Goal: Understand process/instructions: Learn how to perform a task or action

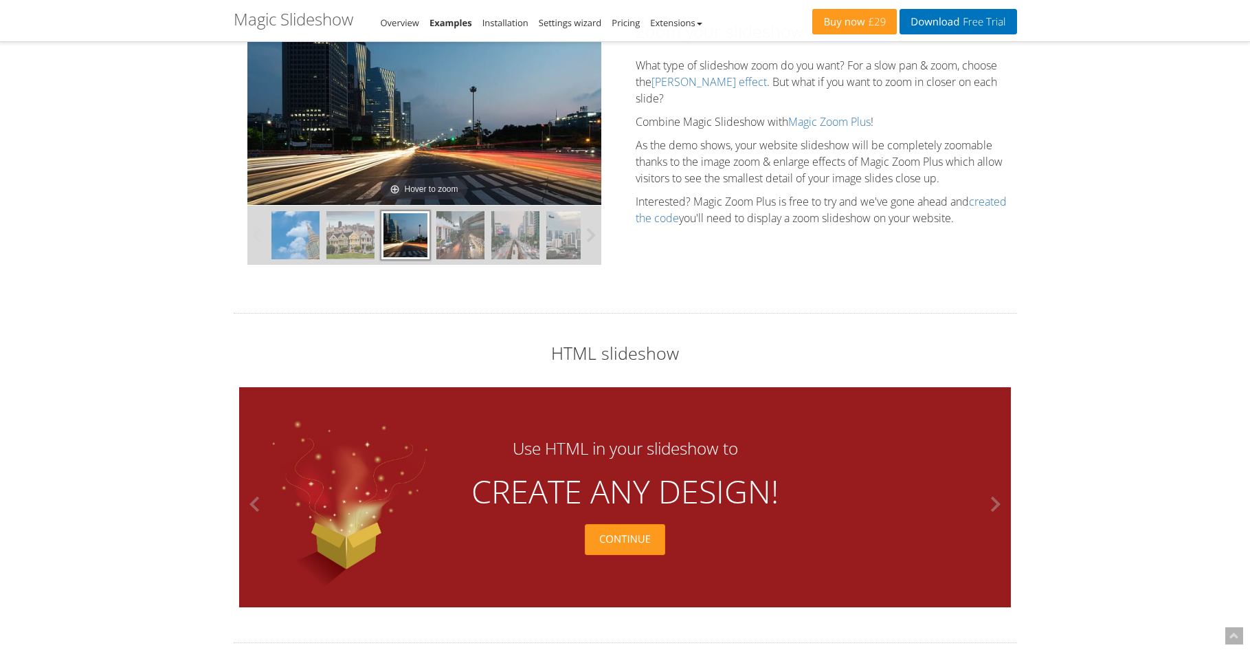
scroll to position [3370, 0]
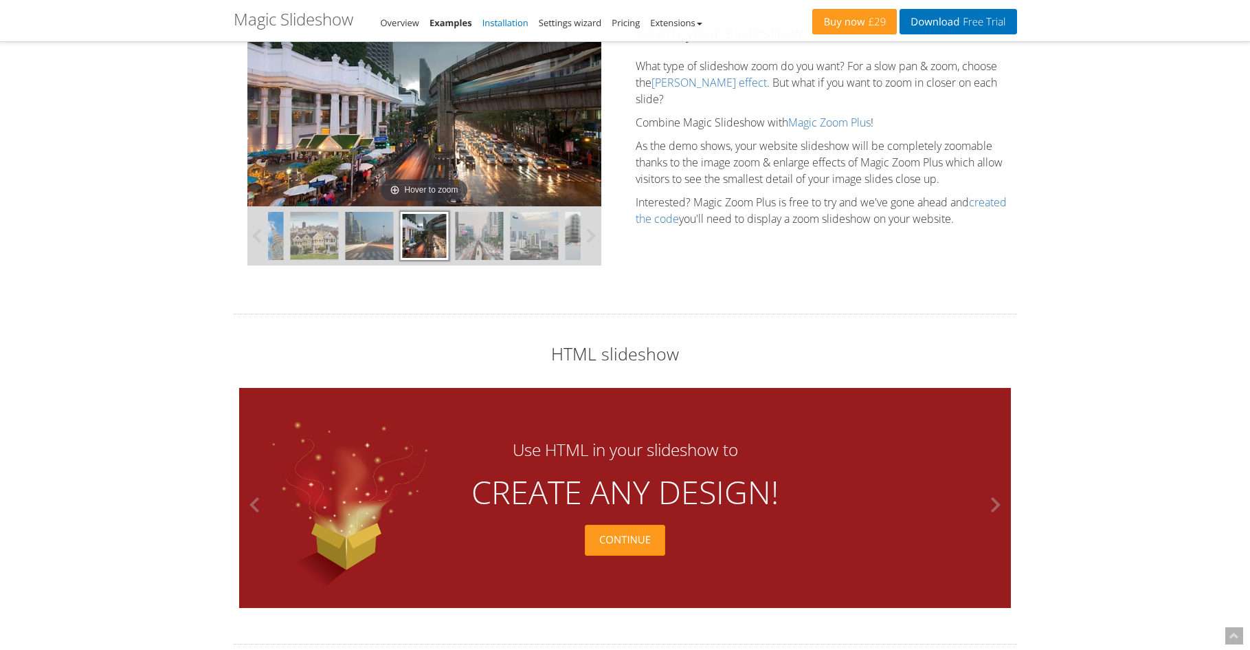
click at [520, 22] on link "Installation" at bounding box center [506, 22] width 46 height 12
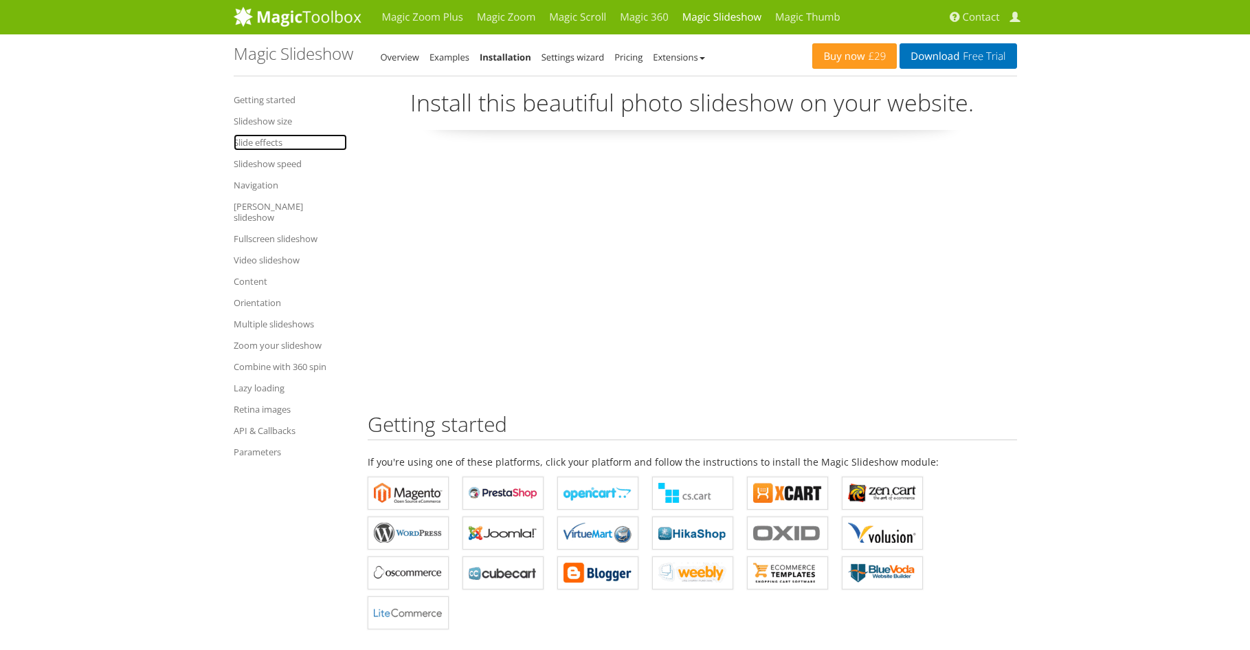
click at [263, 144] on link "Slide effects" at bounding box center [290, 142] width 113 height 16
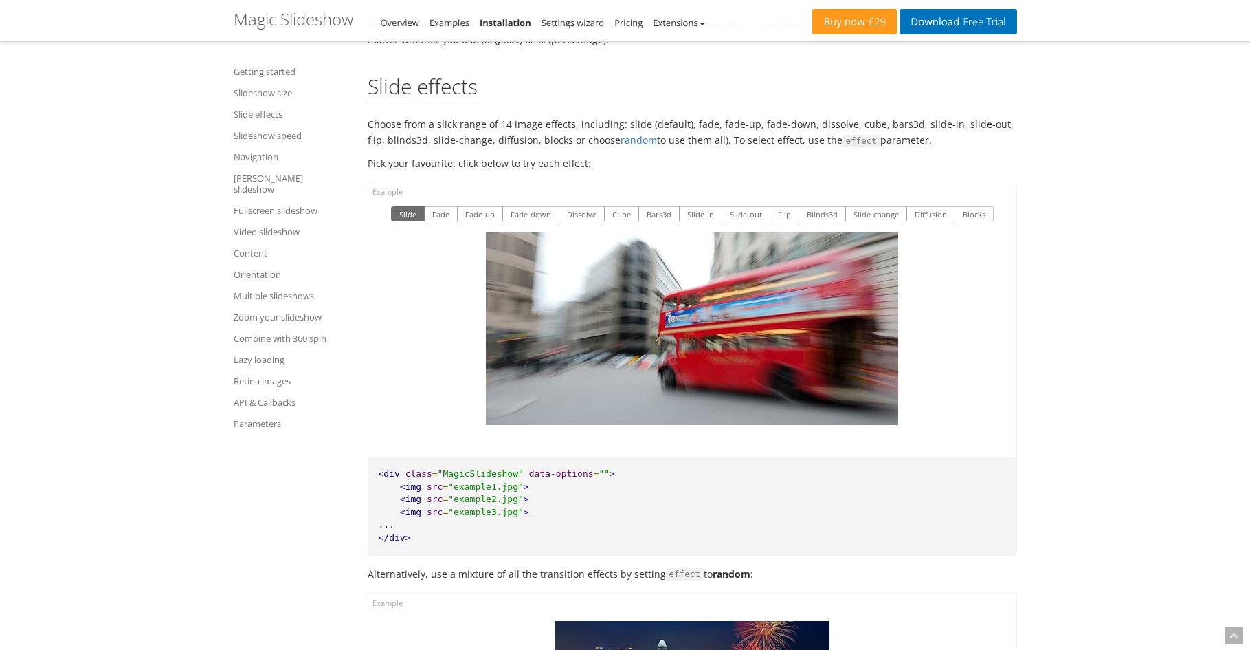
click at [562, 468] on span "data-options" at bounding box center [561, 473] width 65 height 10
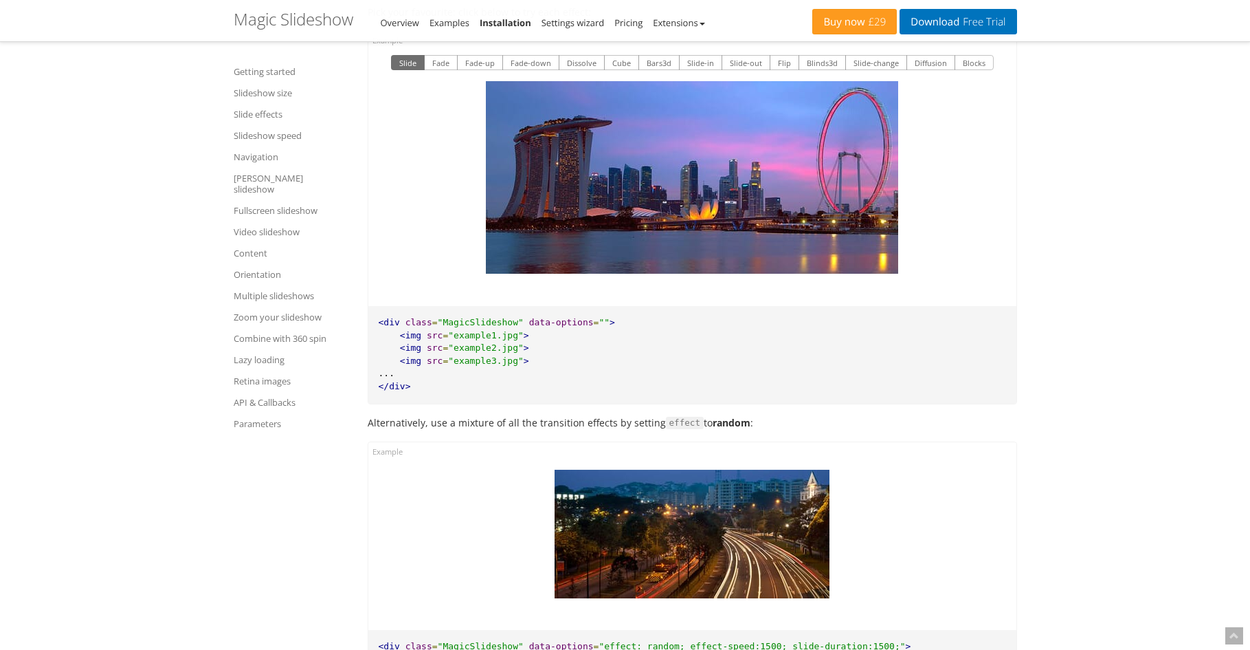
scroll to position [2617, 0]
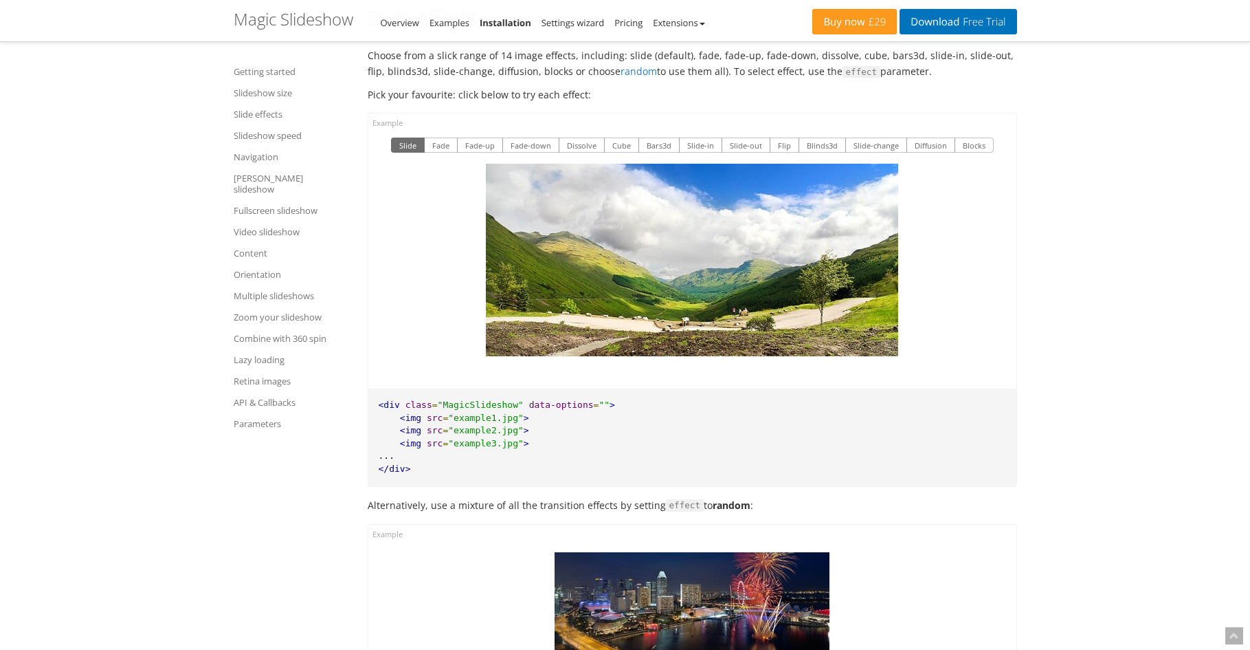
click at [415, 137] on button "Slide" at bounding box center [408, 144] width 34 height 15
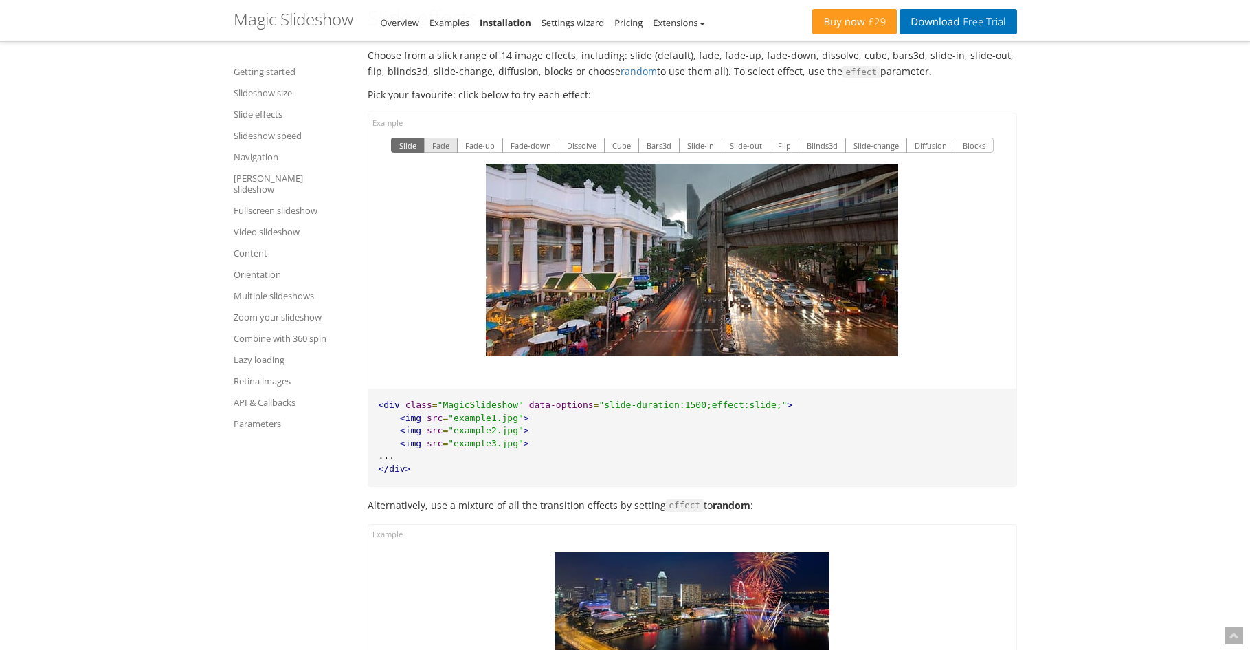
click at [443, 137] on button "Fade" at bounding box center [441, 144] width 34 height 15
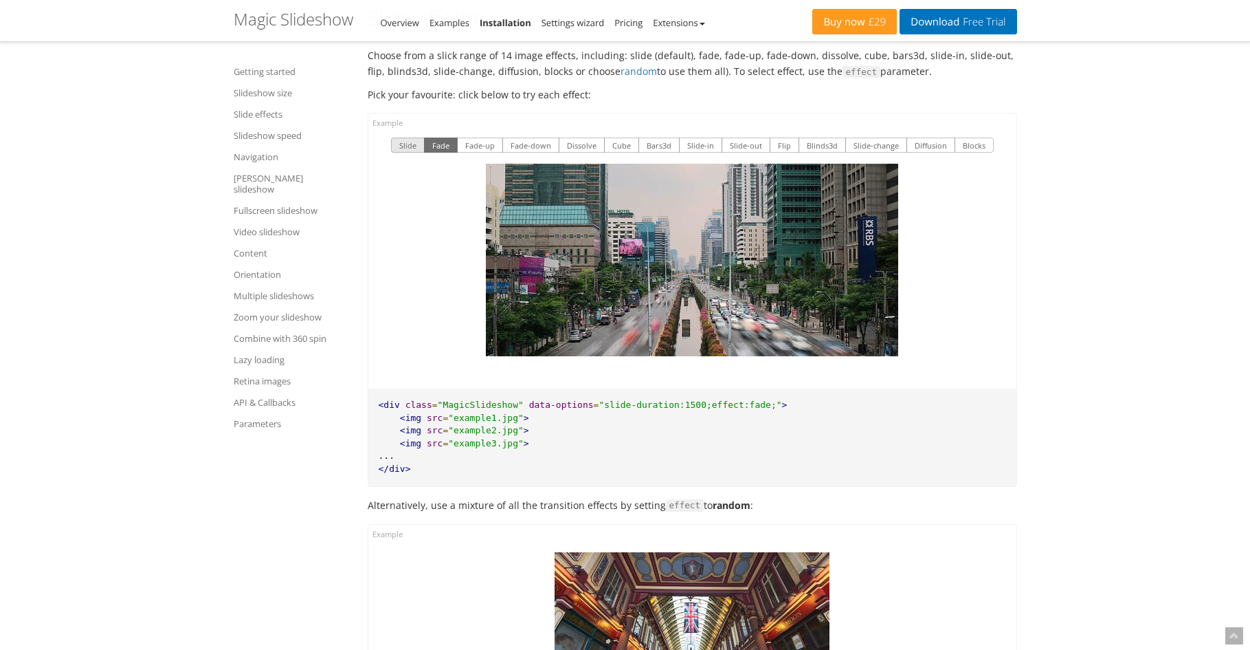
click at [417, 137] on button "Slide" at bounding box center [408, 144] width 34 height 15
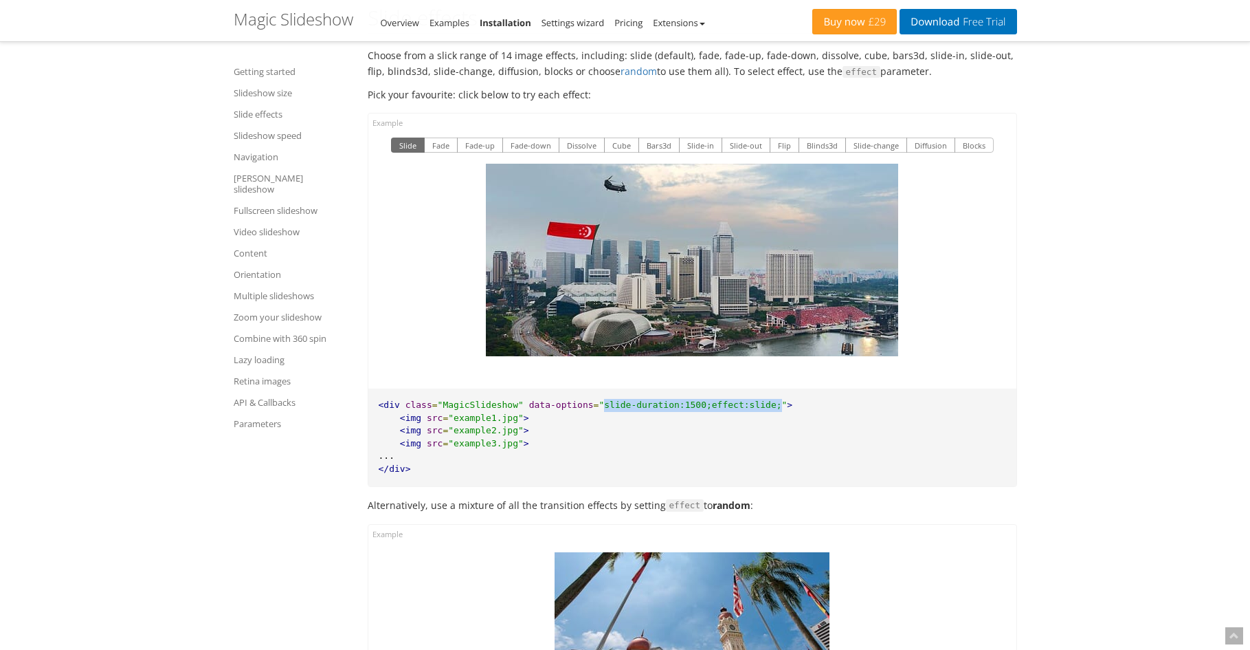
drag, startPoint x: 747, startPoint y: 390, endPoint x: 586, endPoint y: 390, distance: 161.5
click at [599, 399] on span ""slide-duration:1500;effect:slide;"" at bounding box center [693, 404] width 188 height 10
copy span "slide-duration:1500;effect:slide;"
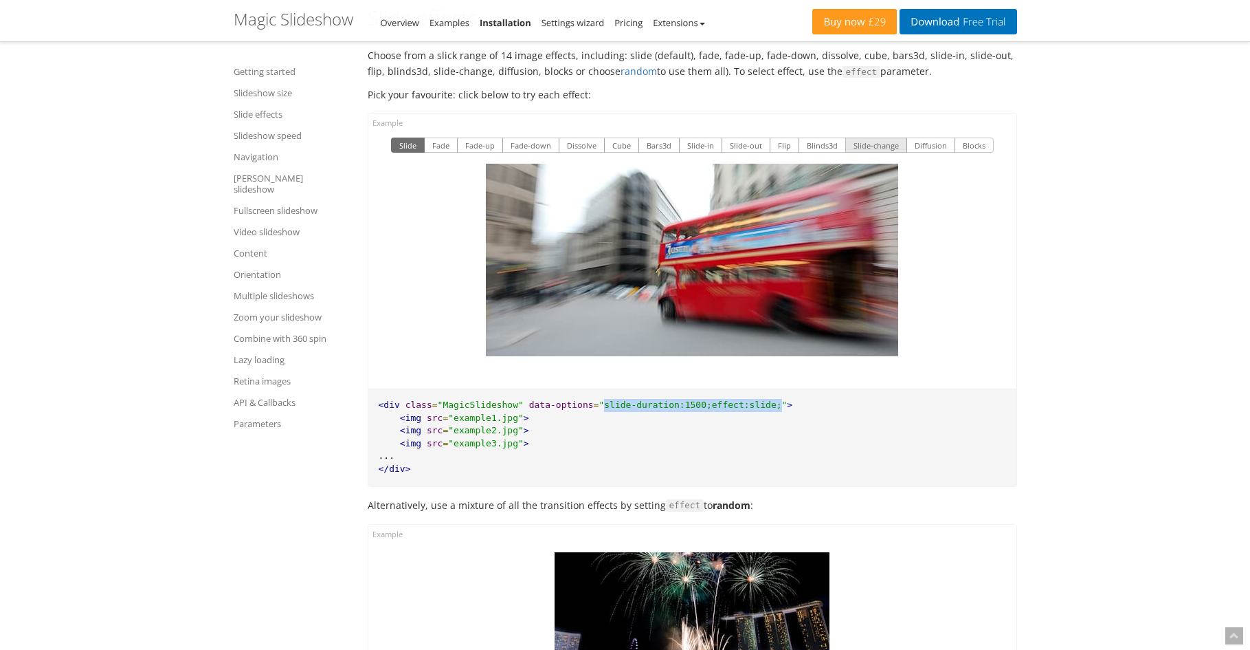
click at [871, 137] on button "Slide-change" at bounding box center [876, 144] width 62 height 15
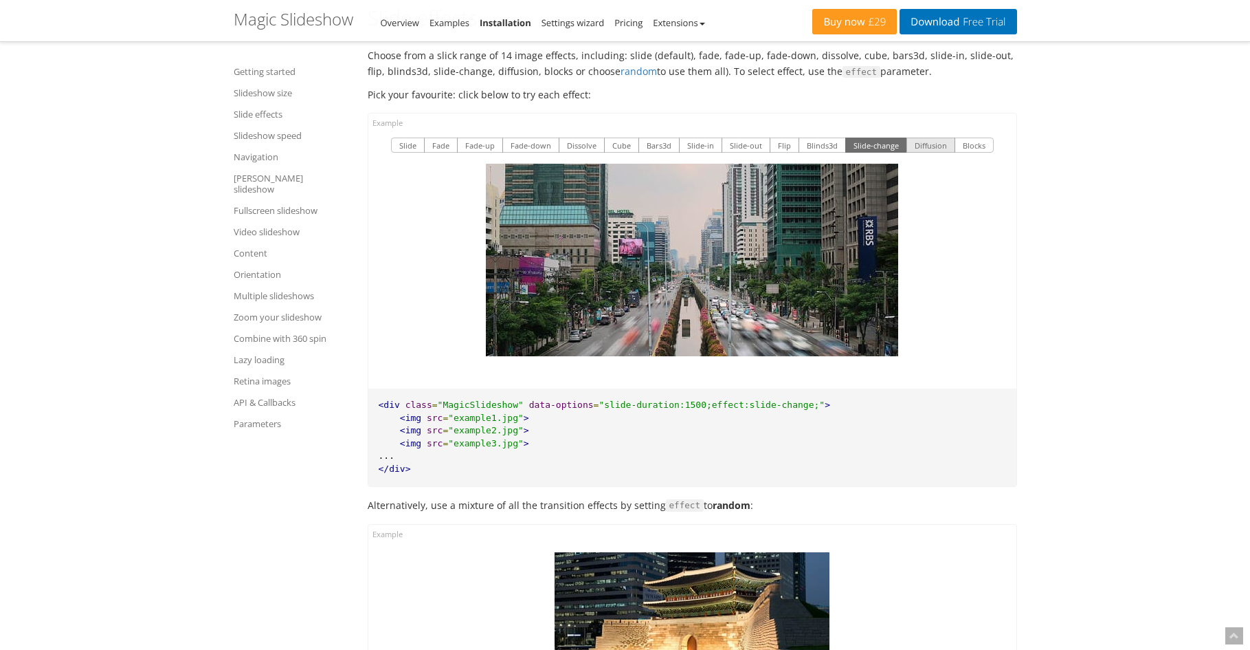
click at [919, 137] on button "Diffusion" at bounding box center [931, 144] width 49 height 15
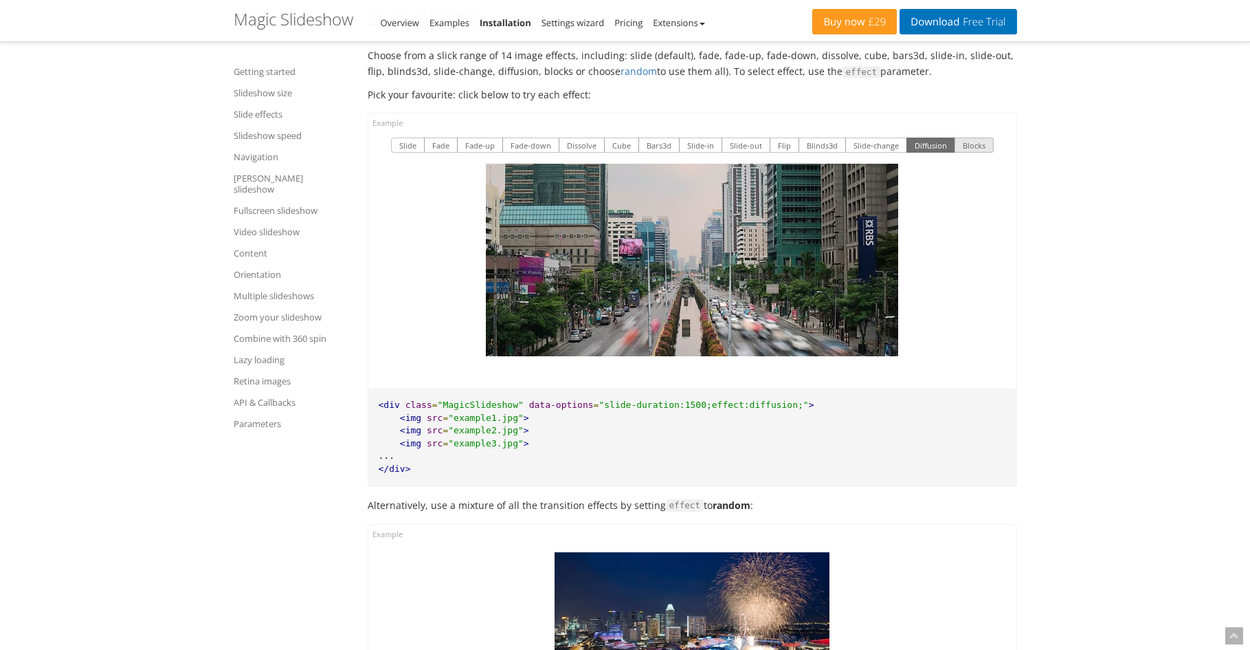
click at [969, 137] on button "Blocks" at bounding box center [974, 144] width 39 height 15
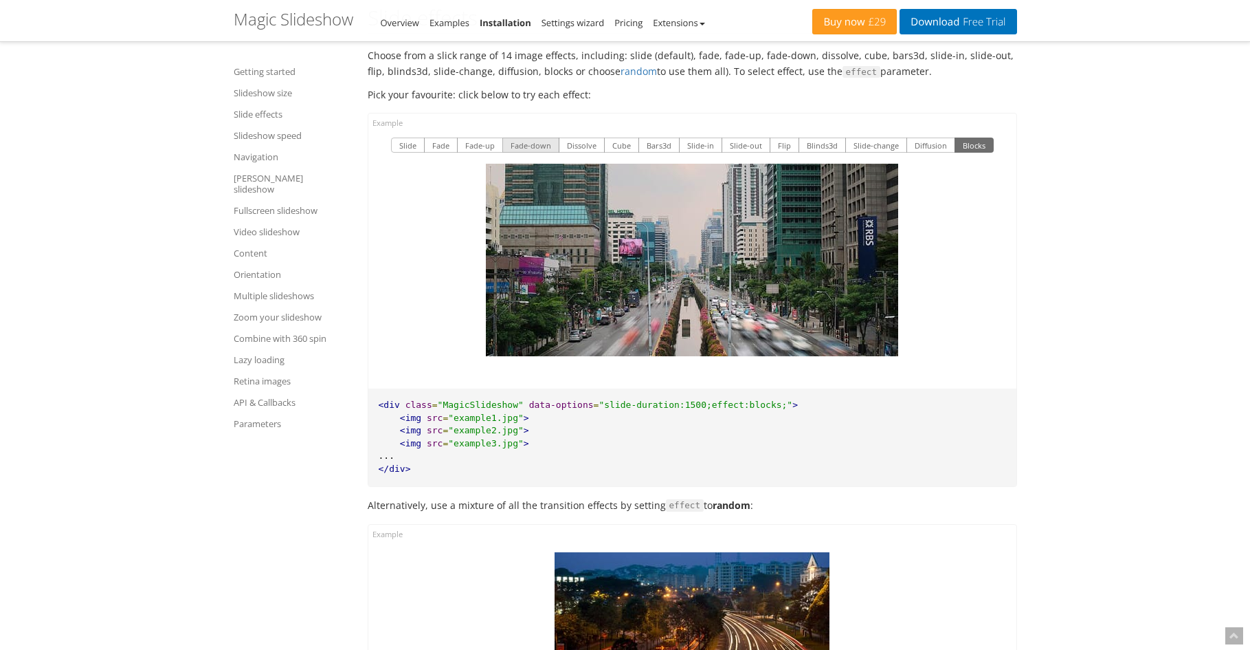
click at [530, 137] on button "Fade-down" at bounding box center [530, 144] width 57 height 15
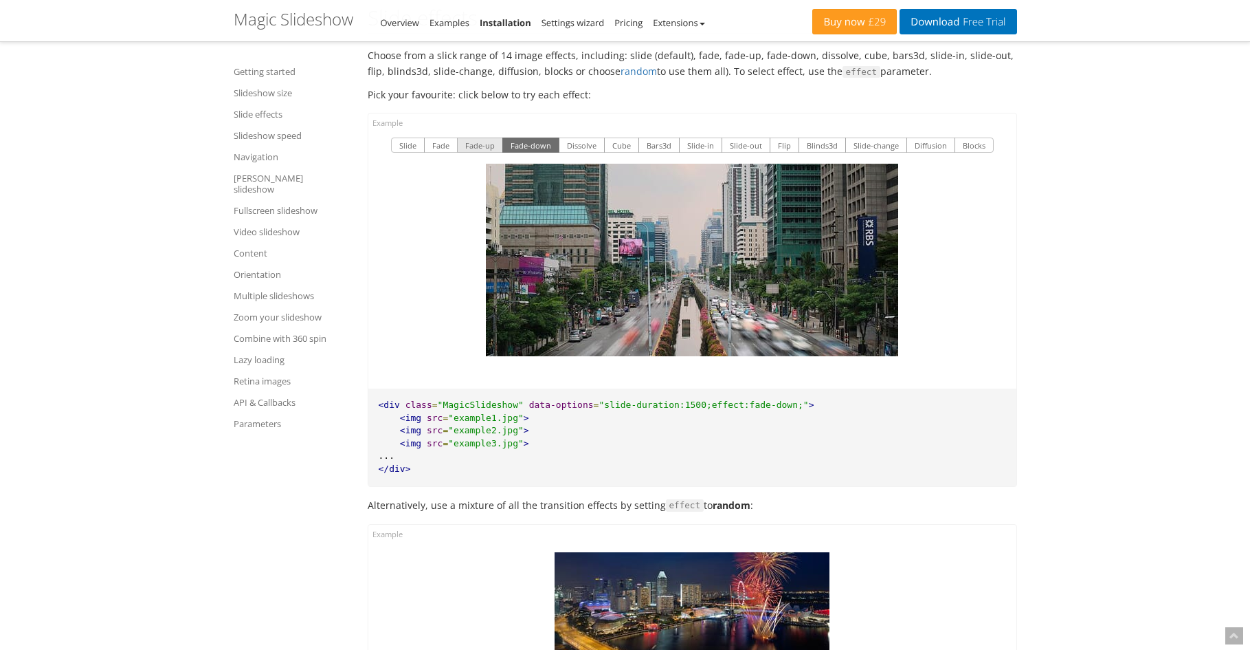
click at [483, 137] on button "Fade-up" at bounding box center [480, 144] width 46 height 15
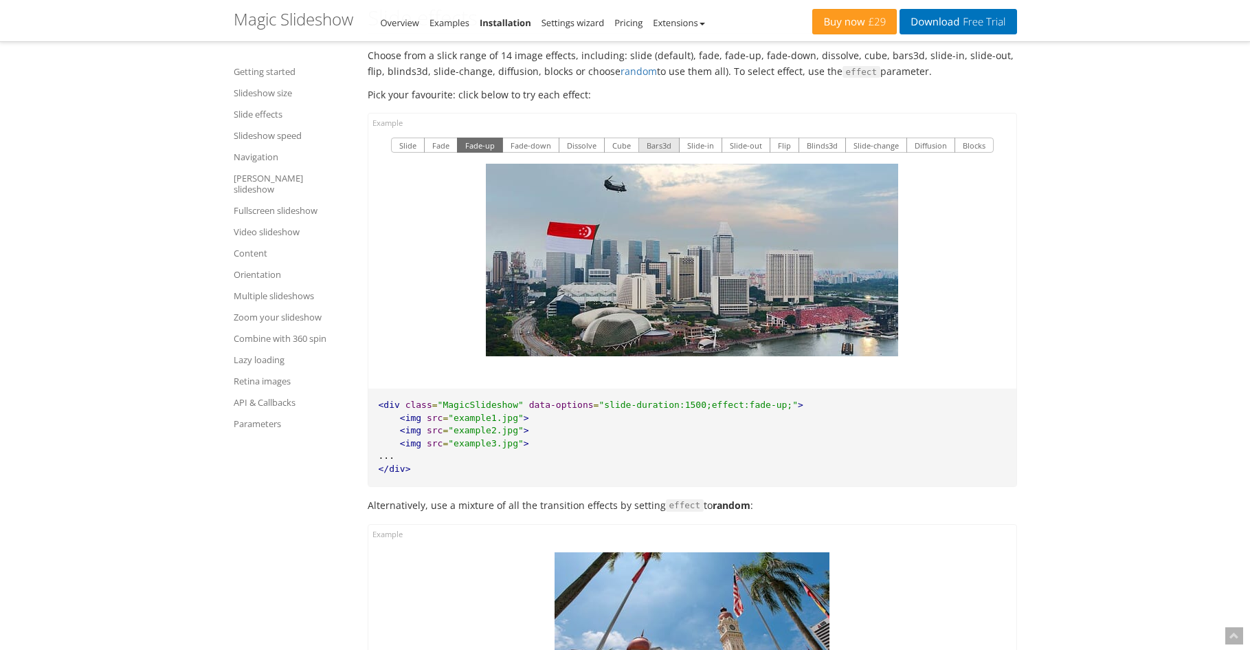
click at [654, 137] on button "Bars3d" at bounding box center [659, 144] width 41 height 15
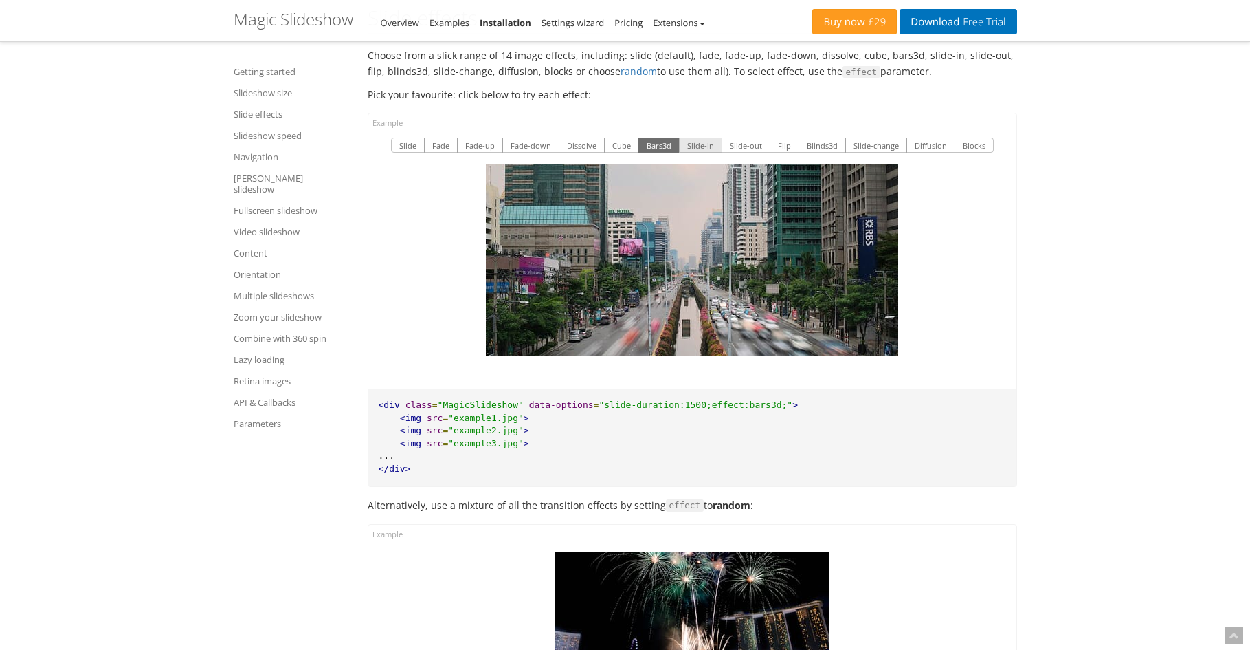
click at [709, 137] on button "Slide-in" at bounding box center [700, 144] width 43 height 15
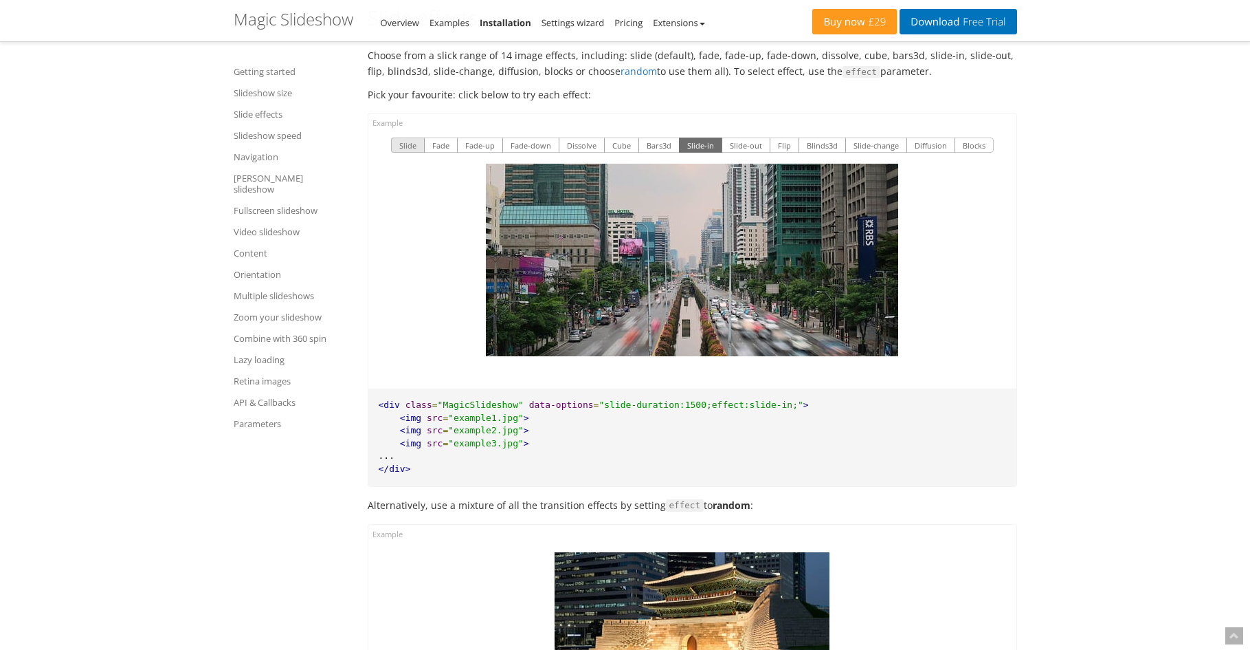
click at [409, 137] on button "Slide" at bounding box center [408, 144] width 34 height 15
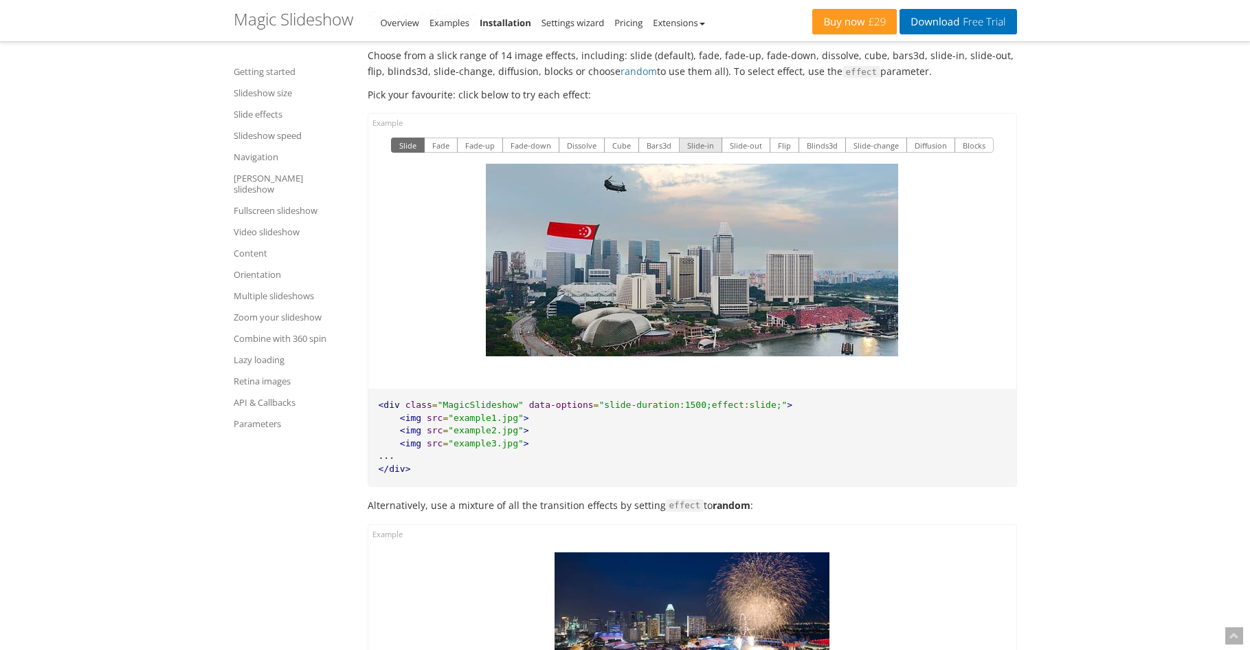
click at [698, 137] on button "Slide-in" at bounding box center [700, 144] width 43 height 15
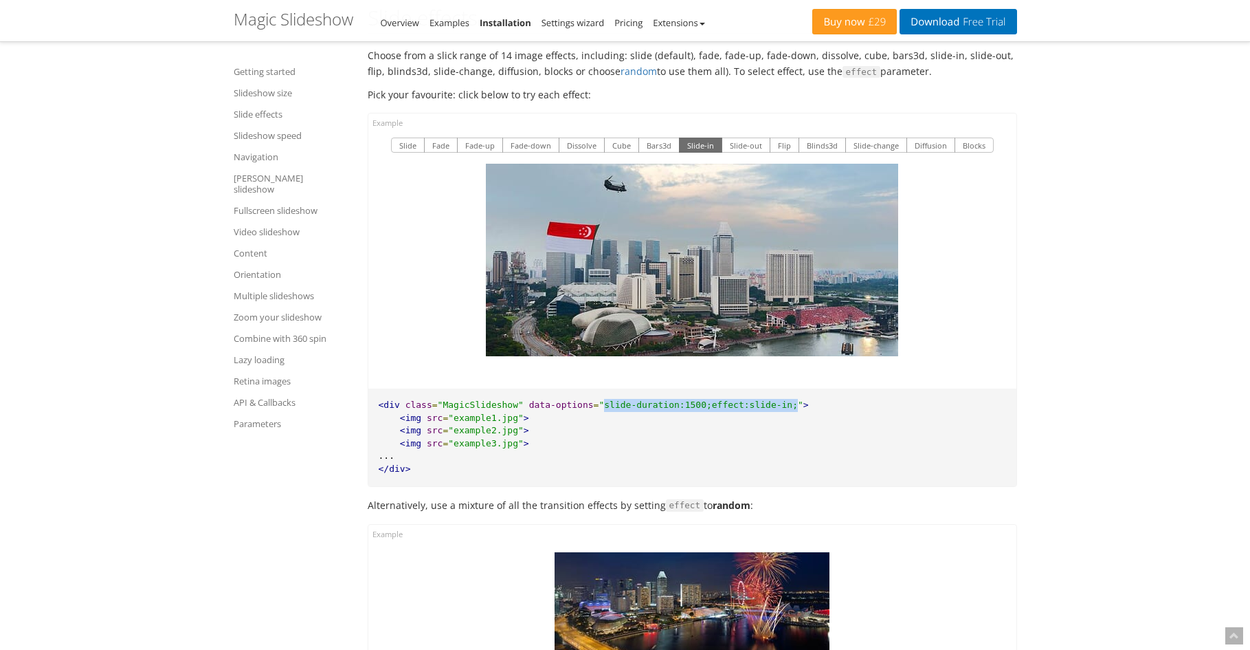
drag, startPoint x: 762, startPoint y: 391, endPoint x: 584, endPoint y: 387, distance: 178.8
click at [599, 399] on span ""slide-duration:1500;effect:slide-in;"" at bounding box center [701, 404] width 204 height 10
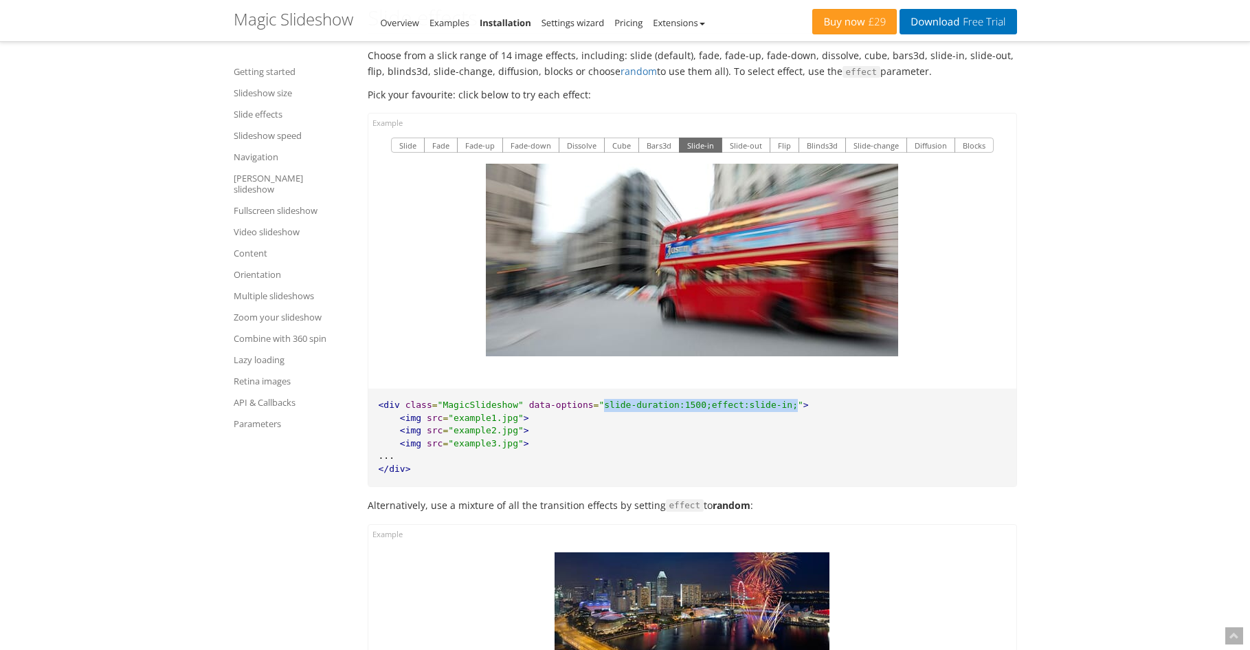
copy span "slide-duration:1500;effect:slide-in;"
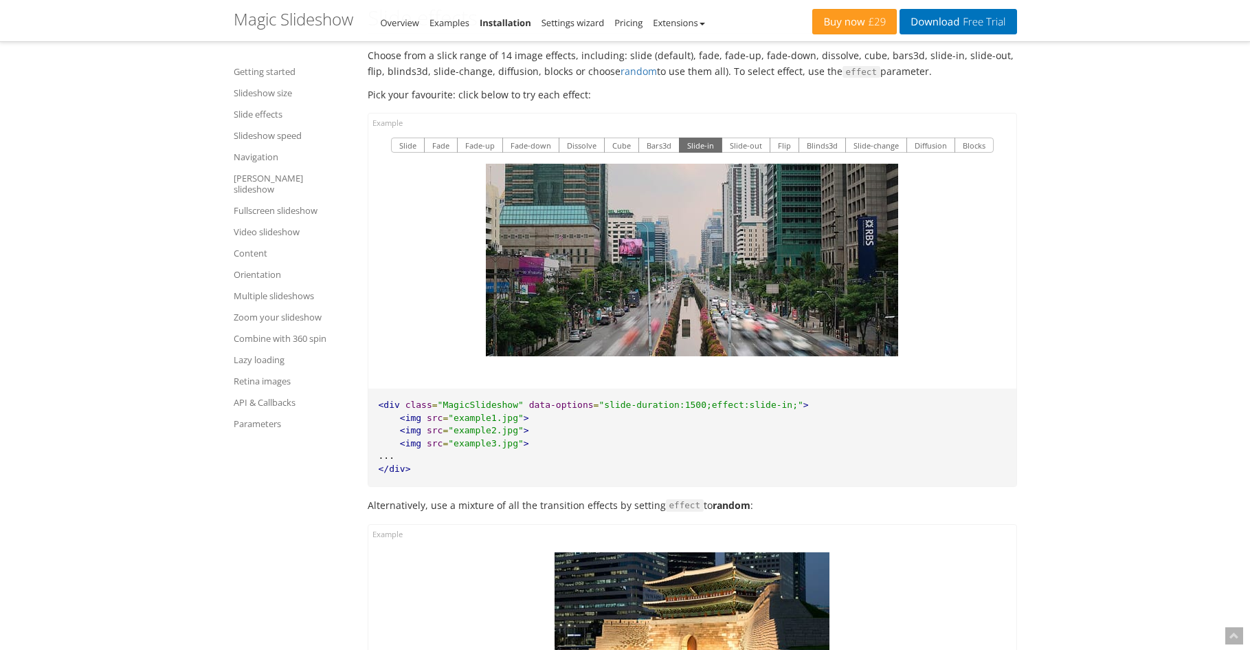
click at [775, 398] on pre "<div class = "MagicSlideshow" data-options = "slide-duration:1500;effect:slide-…" at bounding box center [692, 436] width 648 height 97
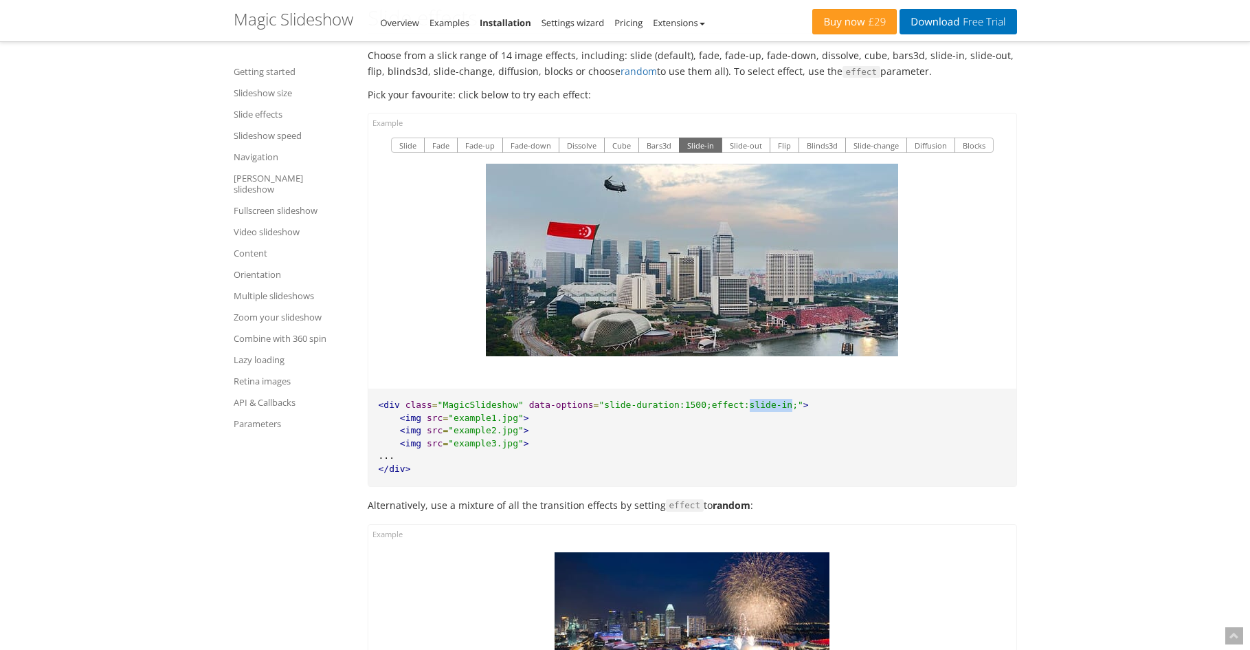
drag, startPoint x: 756, startPoint y: 391, endPoint x: 719, endPoint y: 384, distance: 37.7
click at [719, 399] on span ""slide-duration:1500;effect:slide-in;"" at bounding box center [701, 404] width 204 height 10
copy span "slide-in"
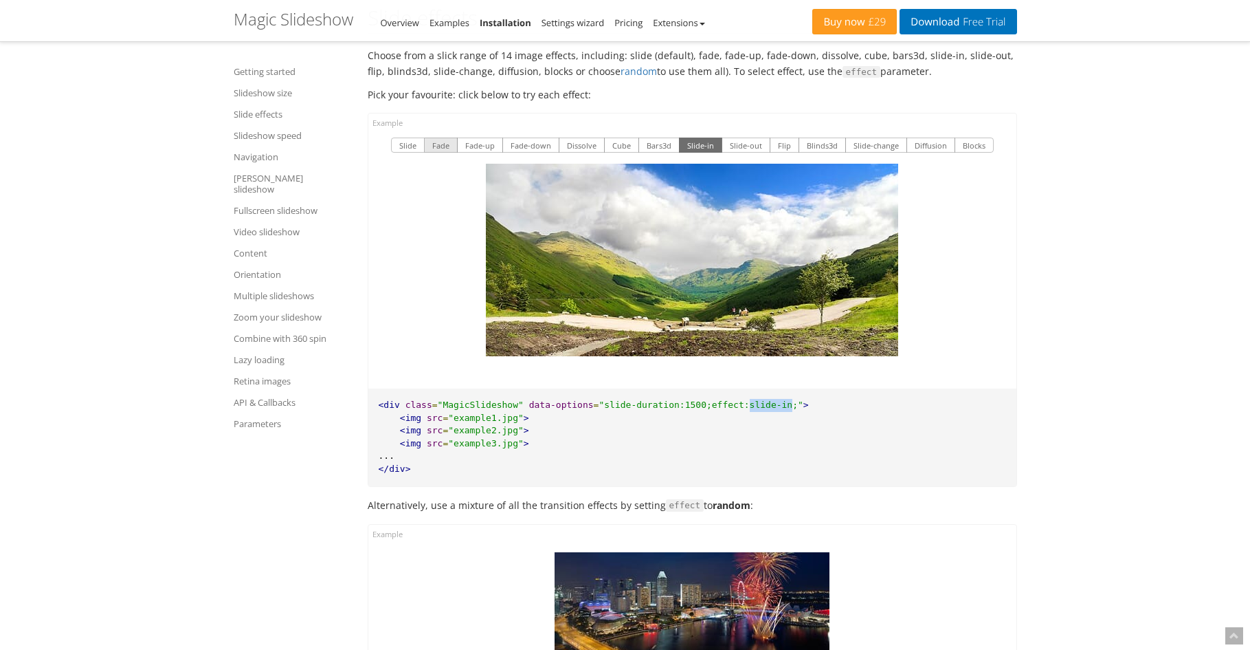
click at [444, 137] on button "Fade" at bounding box center [441, 144] width 34 height 15
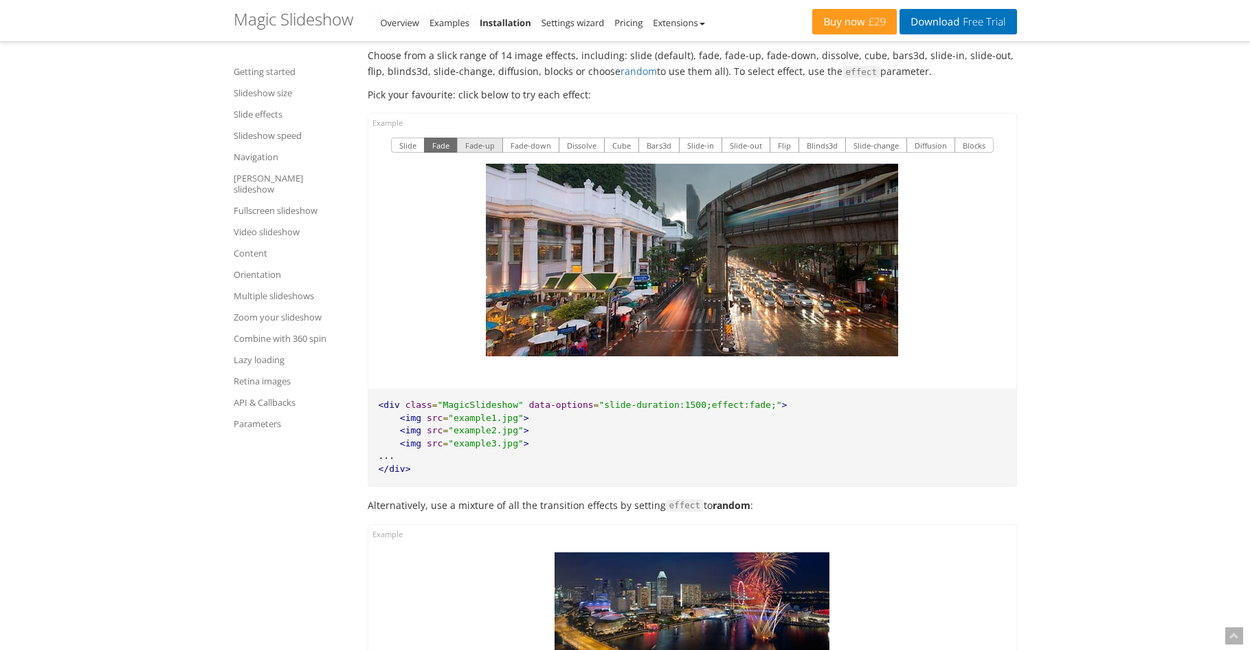
click at [478, 137] on button "Fade-up" at bounding box center [480, 144] width 46 height 15
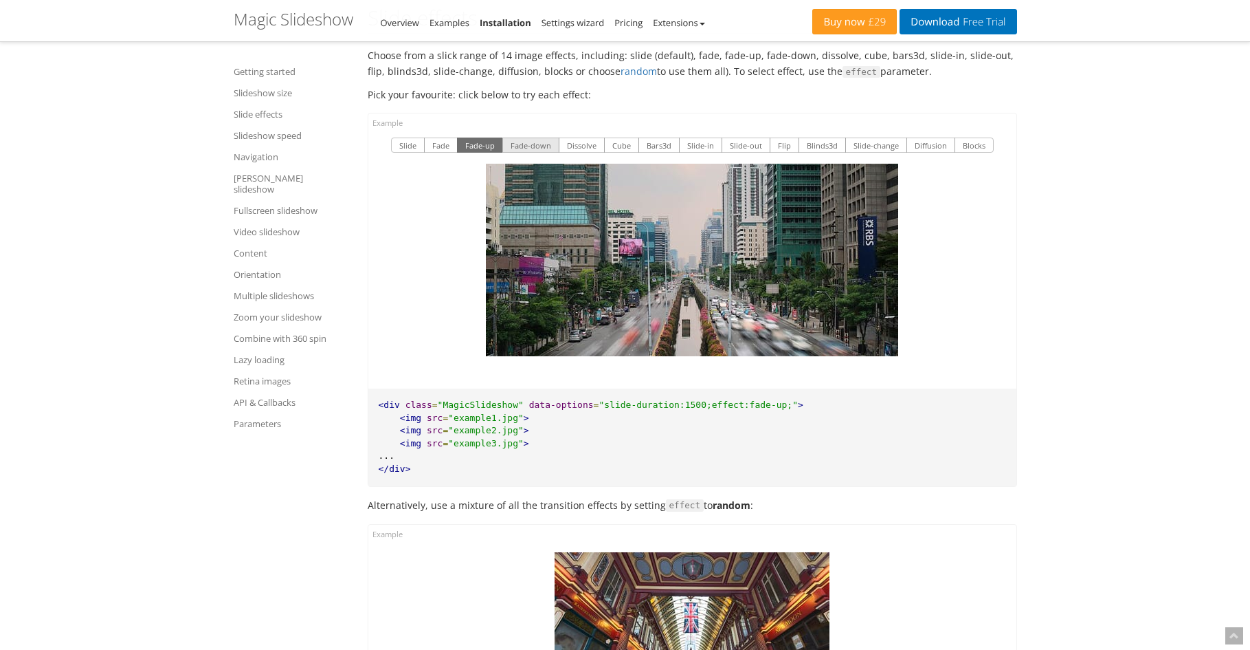
click at [527, 137] on button "Fade-down" at bounding box center [530, 144] width 57 height 15
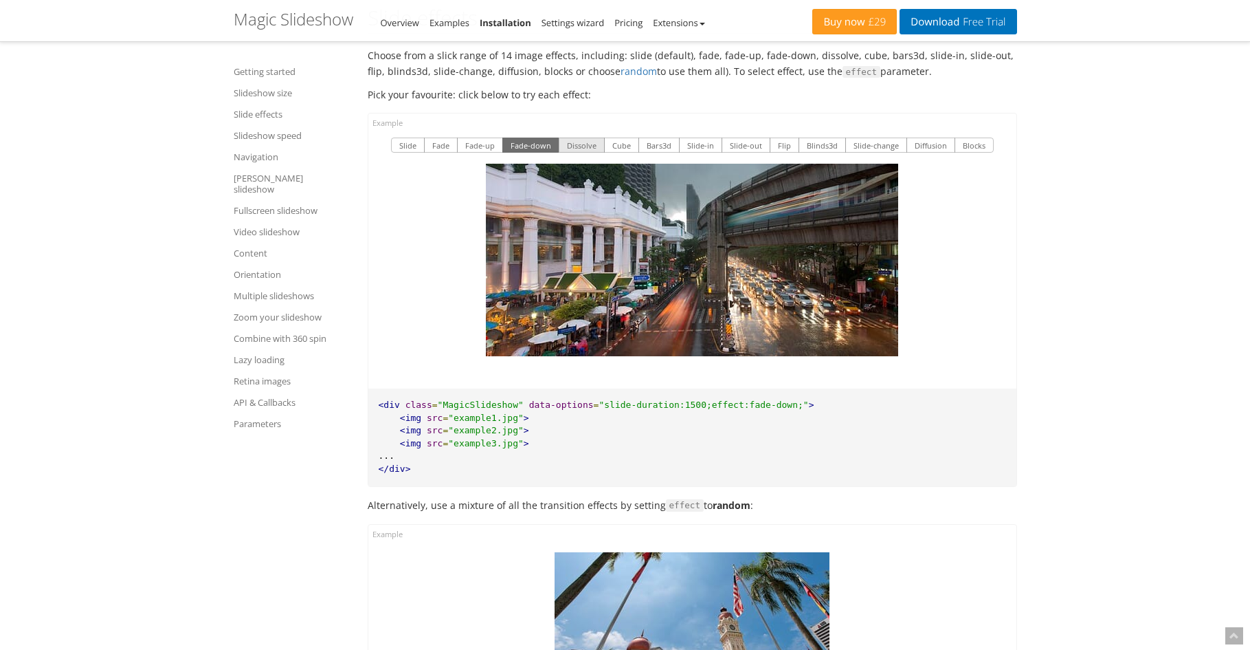
click at [597, 137] on button "Dissolve" at bounding box center [582, 144] width 46 height 15
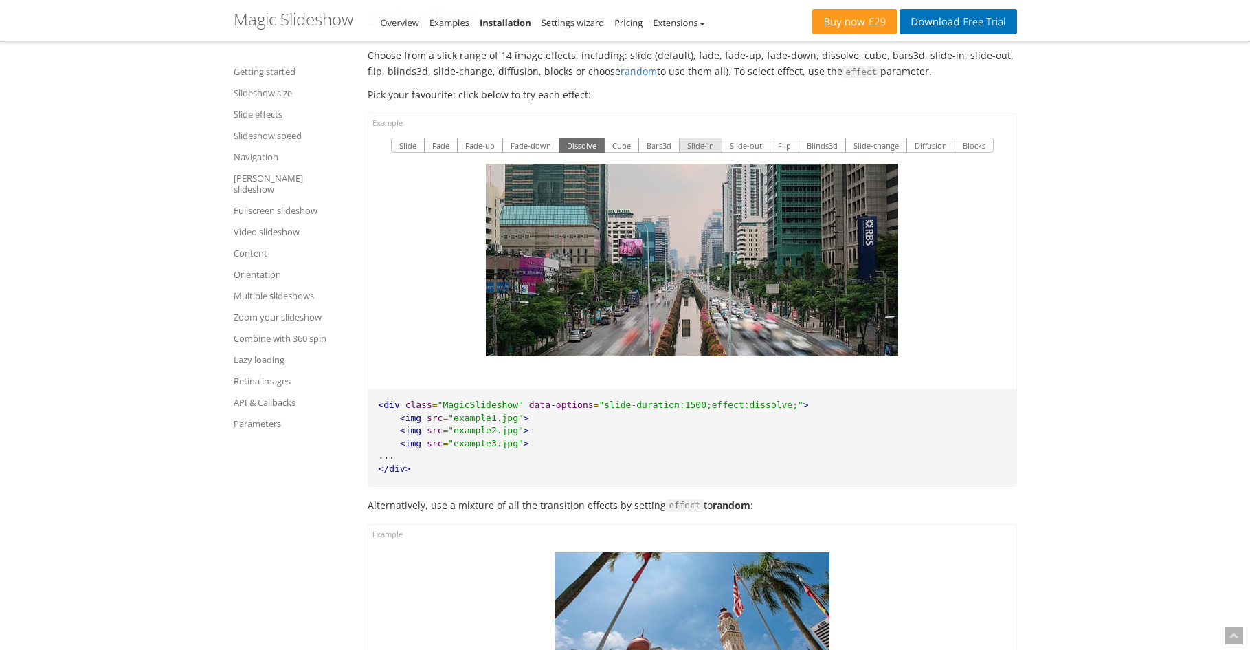
click at [695, 137] on button "Slide-in" at bounding box center [700, 144] width 43 height 15
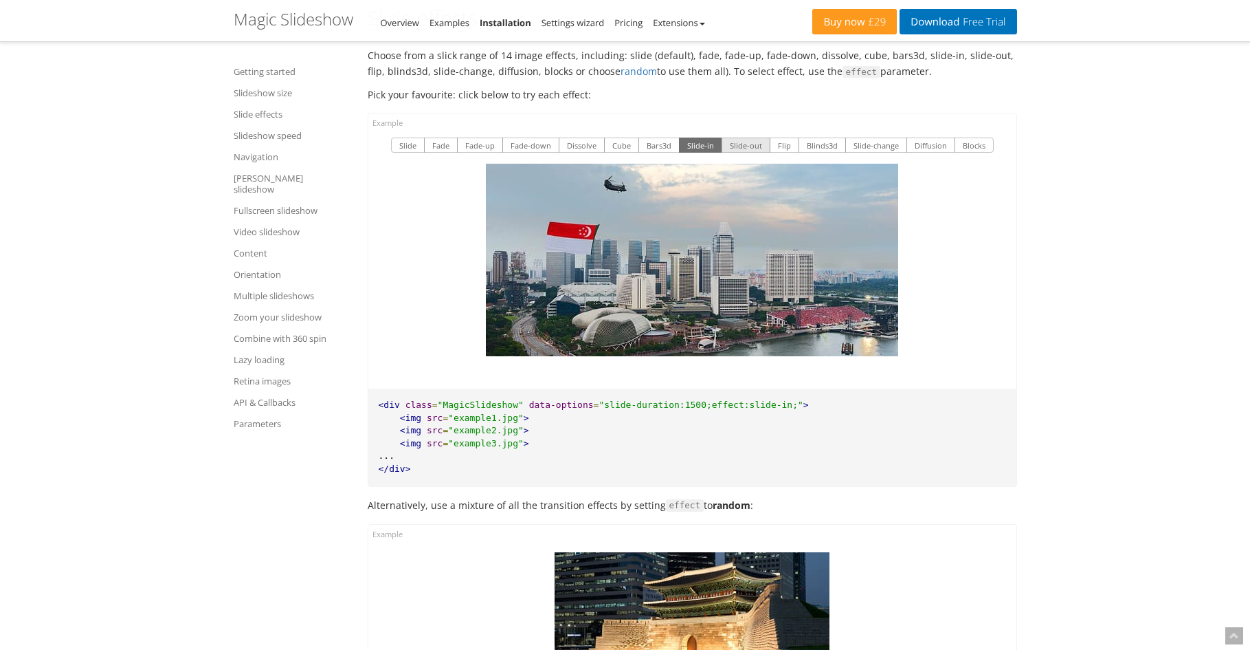
click at [743, 137] on button "Slide-out" at bounding box center [746, 144] width 49 height 15
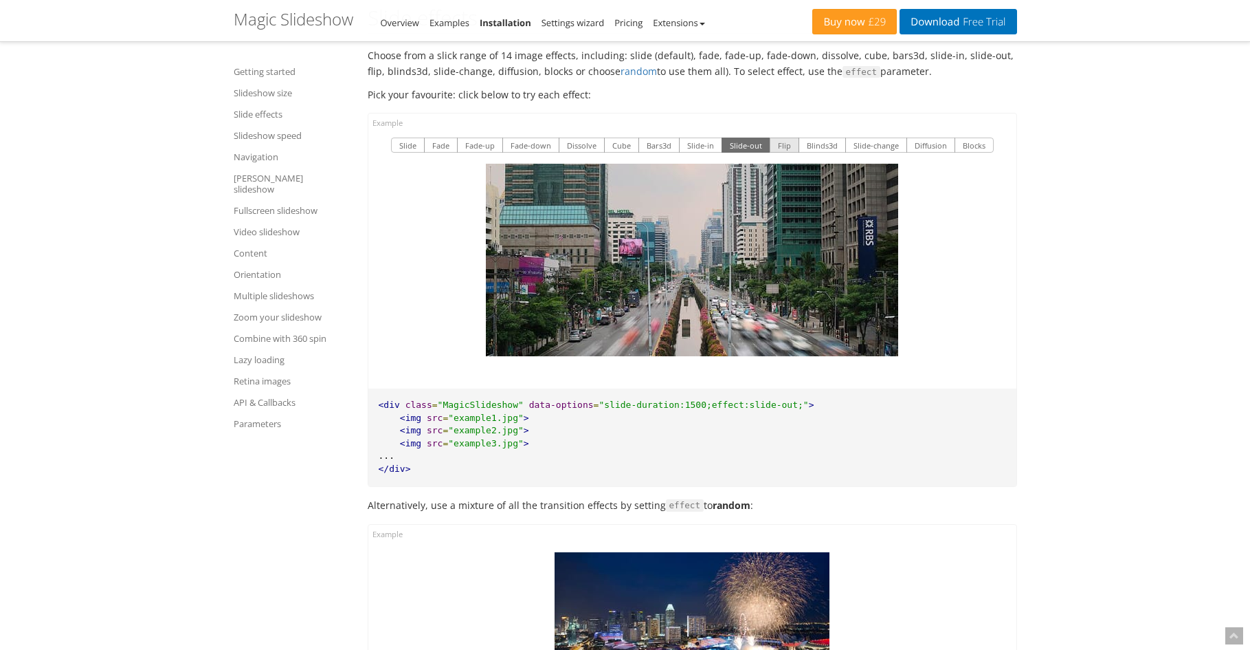
click at [780, 137] on button "Flip" at bounding box center [785, 144] width 30 height 15
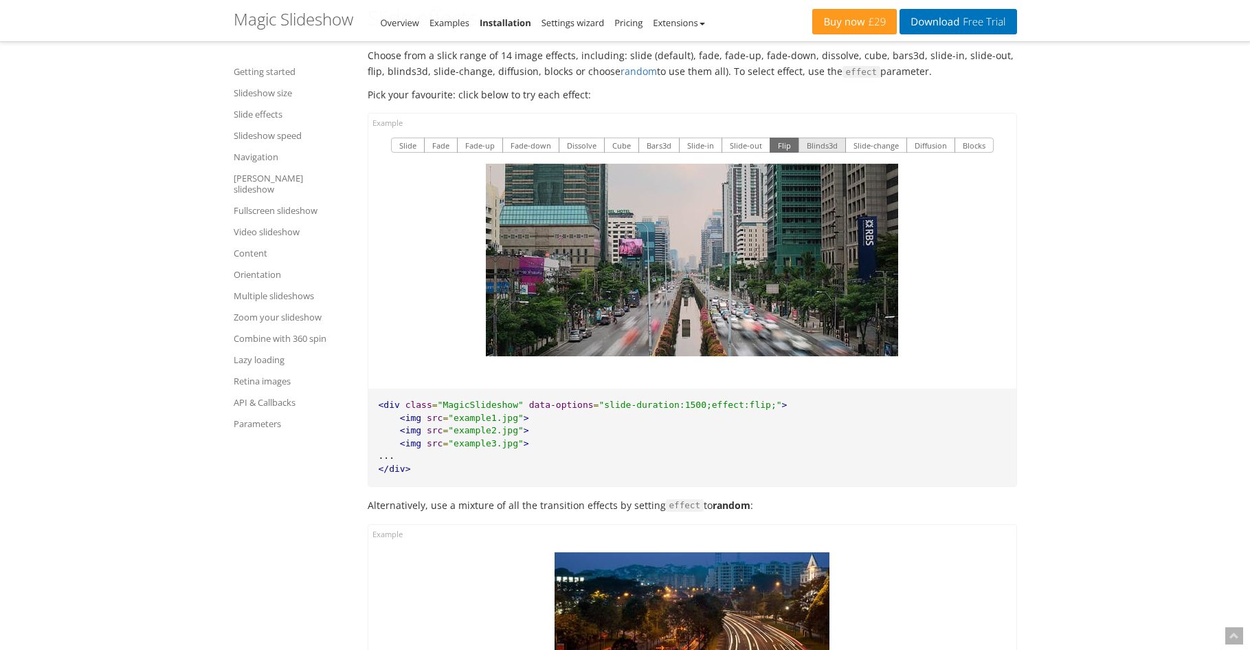
click at [826, 137] on button "Blinds3d" at bounding box center [822, 144] width 47 height 15
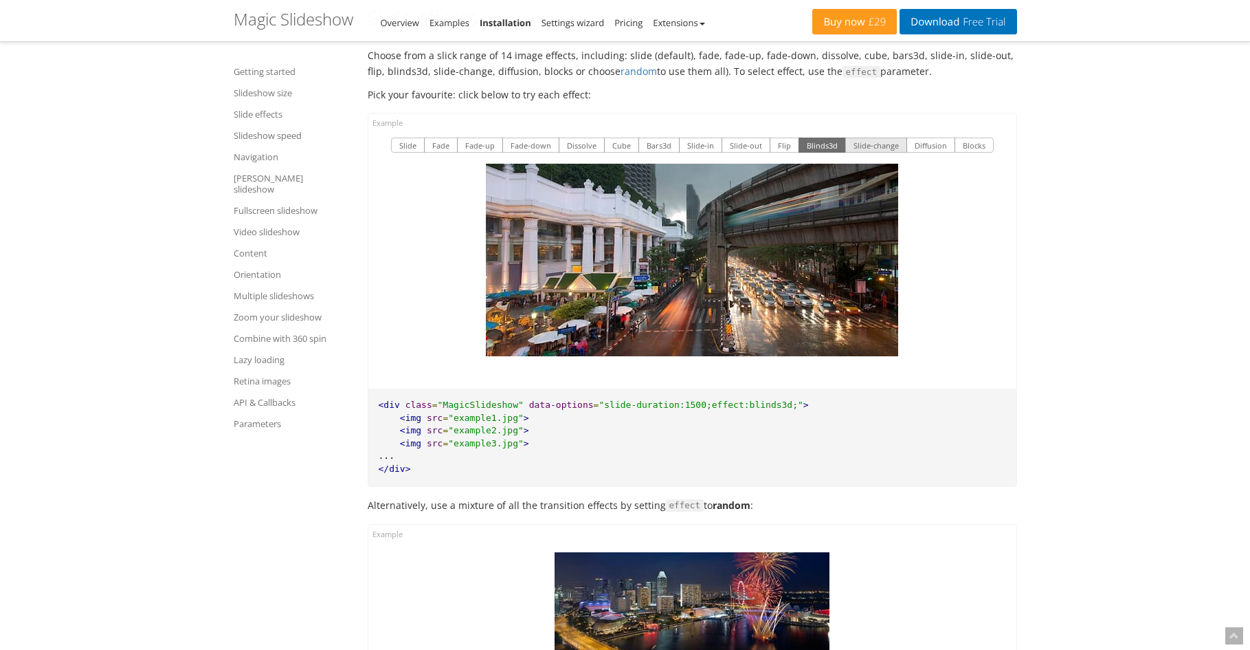
click at [863, 137] on button "Slide-change" at bounding box center [876, 144] width 62 height 15
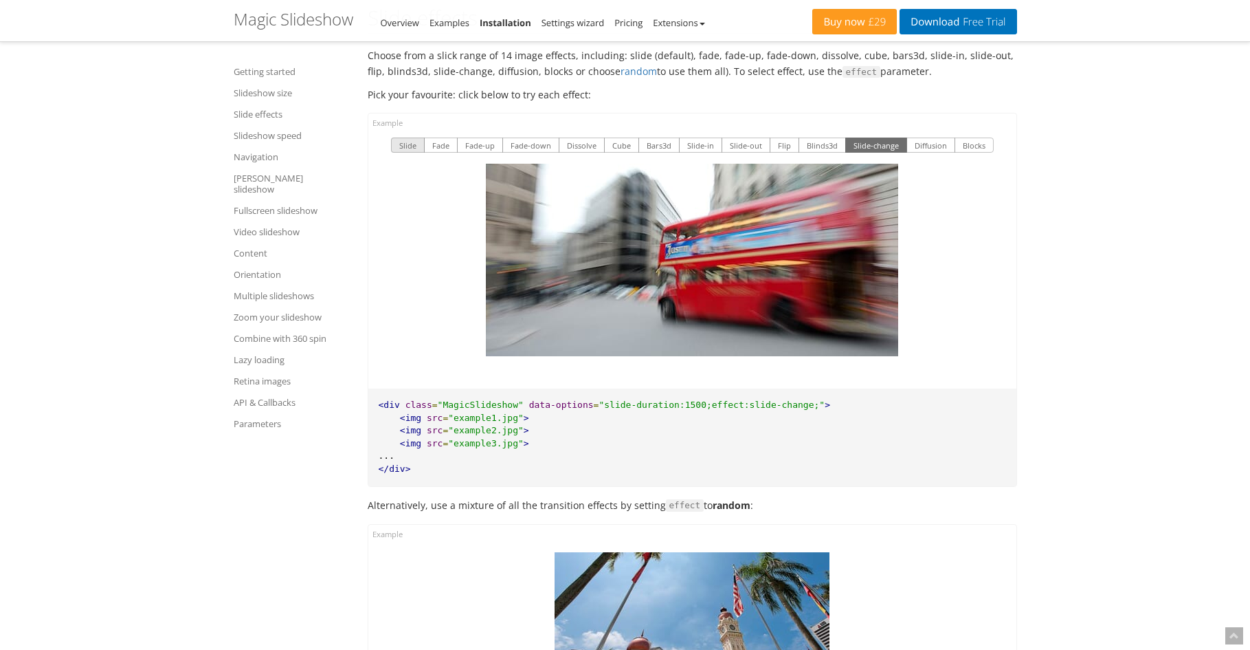
click at [408, 137] on button "Slide" at bounding box center [408, 144] width 34 height 15
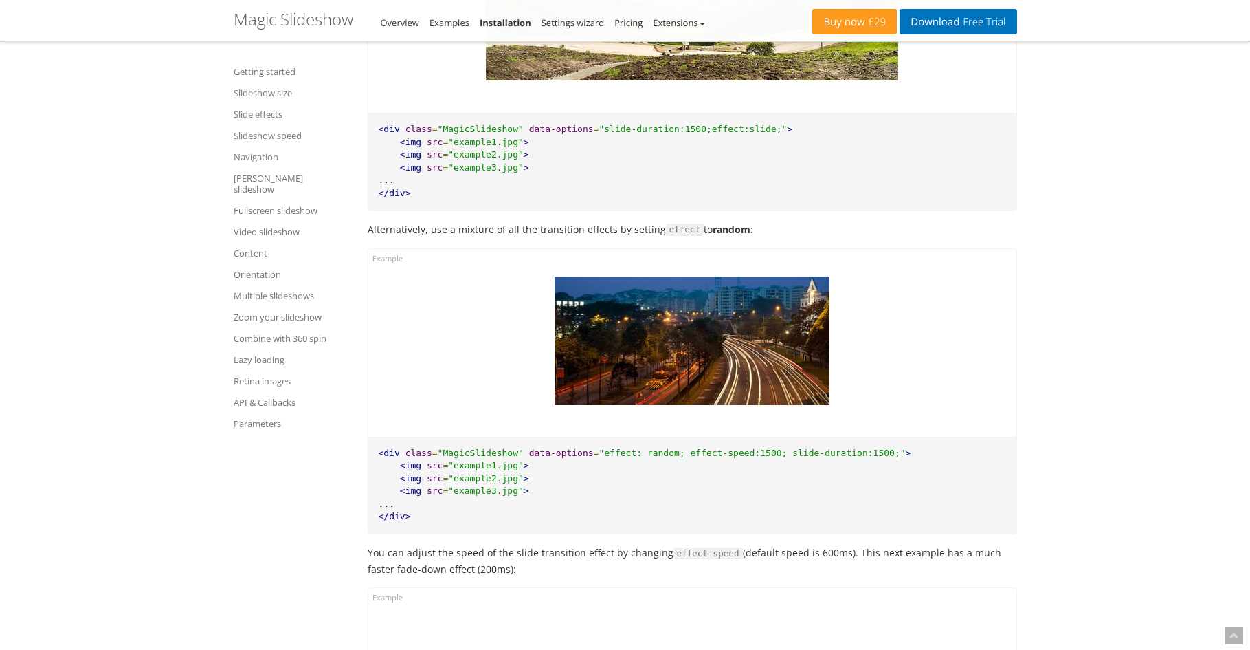
scroll to position [3030, 0]
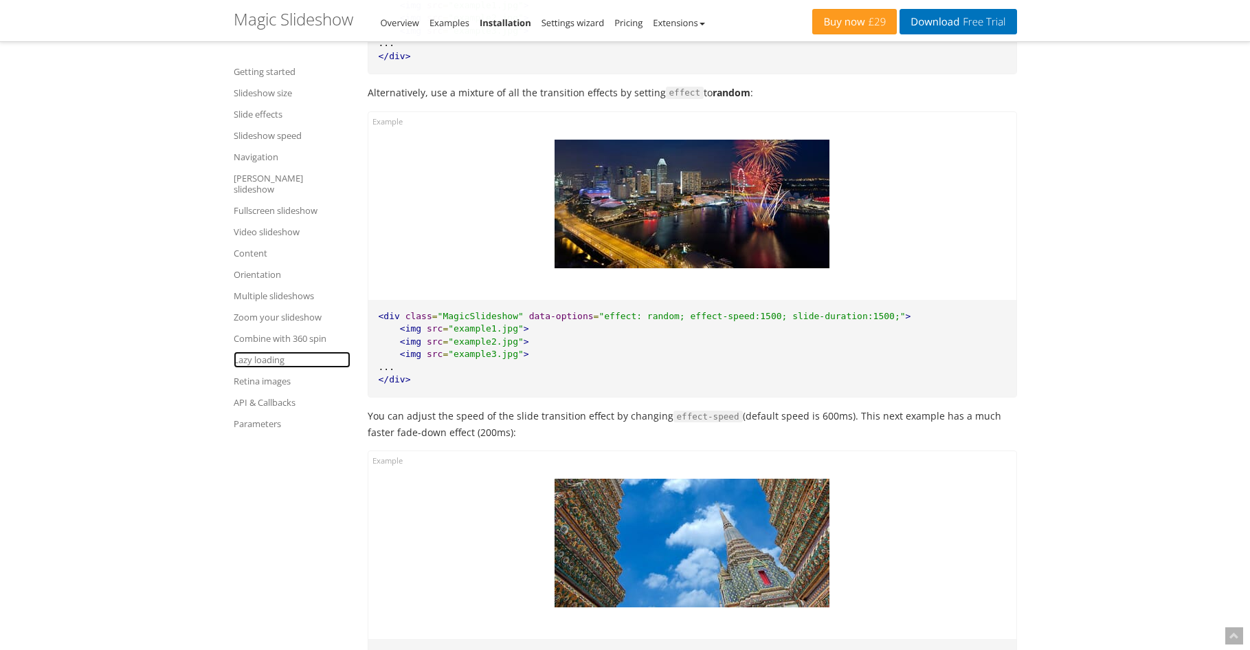
click at [274, 351] on link "Lazy loading" at bounding box center [292, 359] width 117 height 16
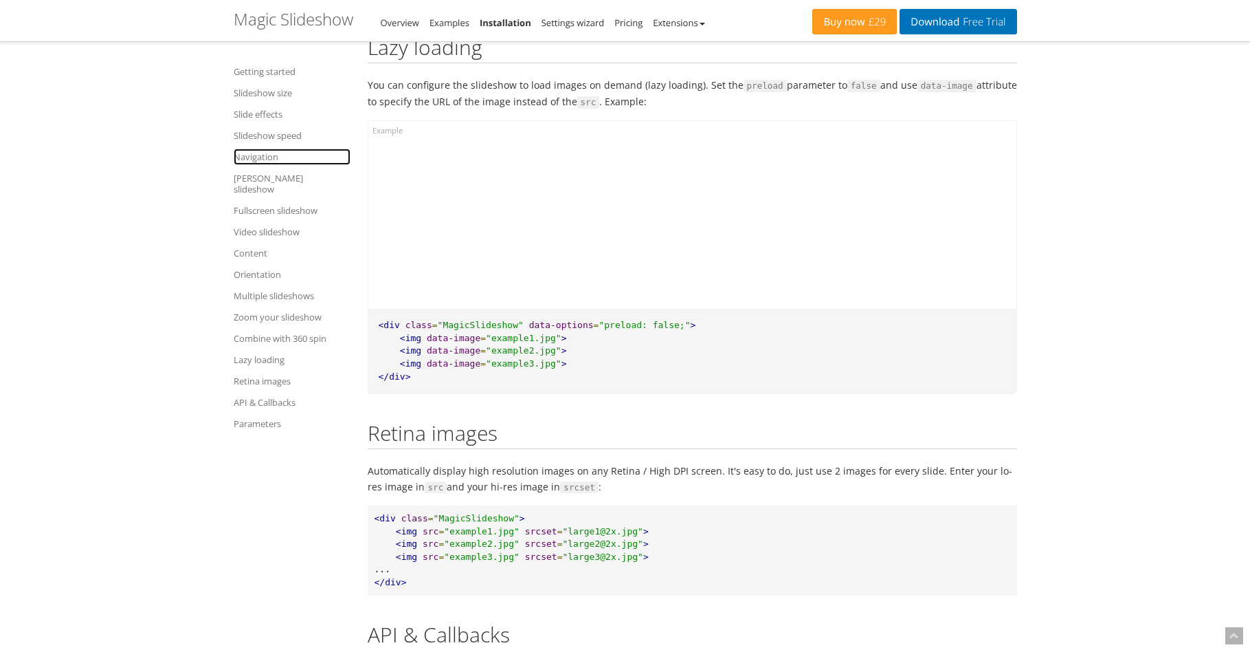
click at [267, 156] on link "Navigation" at bounding box center [292, 156] width 117 height 16
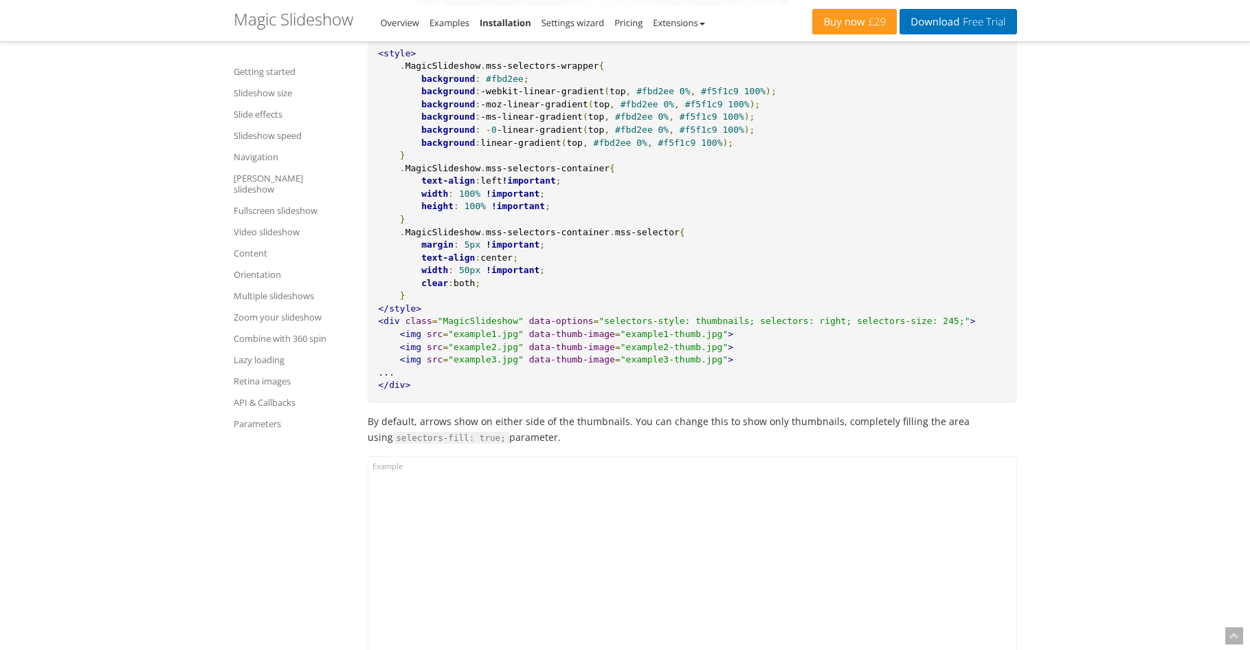
scroll to position [6561, 0]
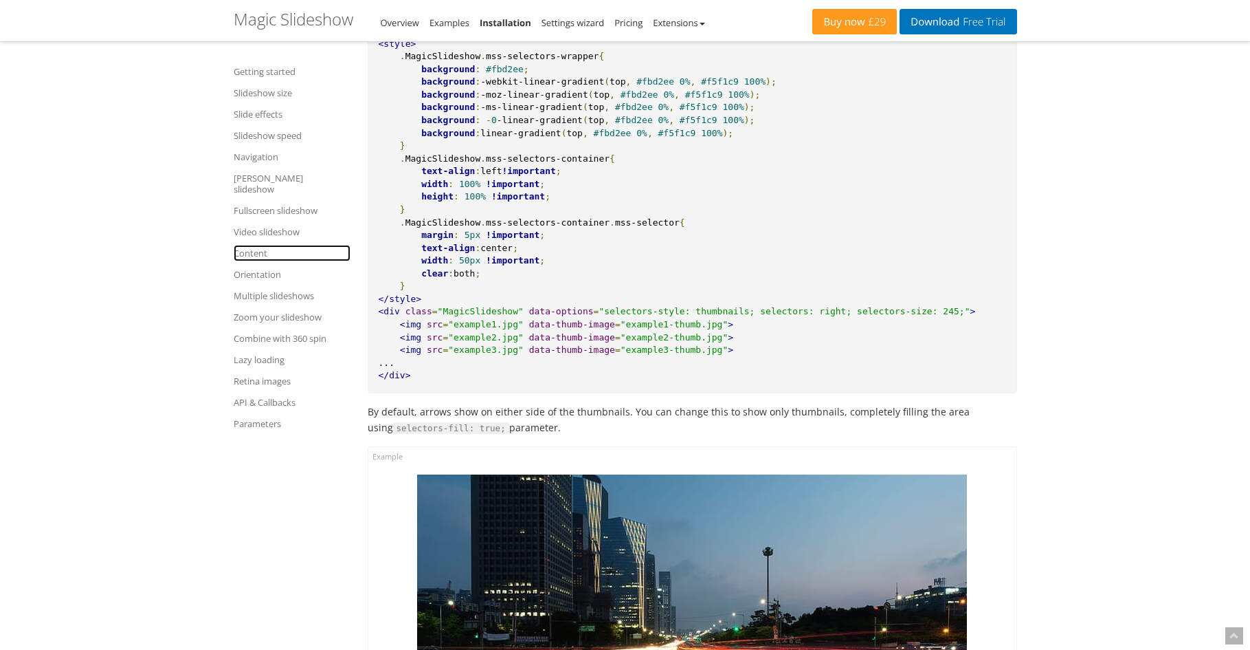
click at [260, 245] on link "Content" at bounding box center [292, 253] width 117 height 16
